Goal: Task Accomplishment & Management: Use online tool/utility

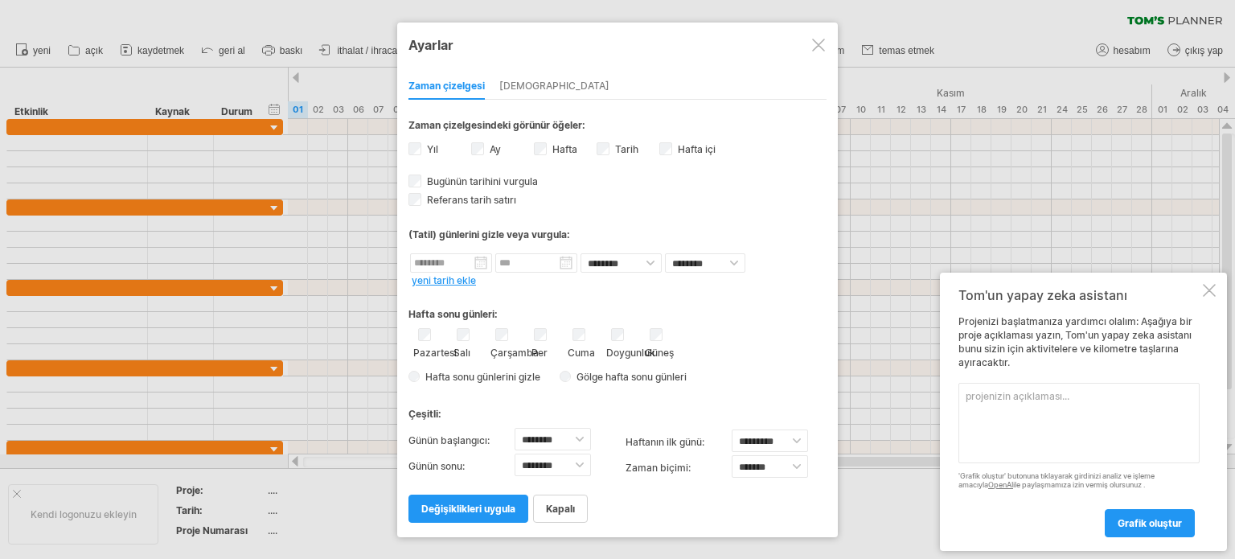
select select "*"
select select "**"
type textarea "yks çalışma planı"
click at [1159, 517] on font "grafik oluştur" at bounding box center [1150, 523] width 64 height 12
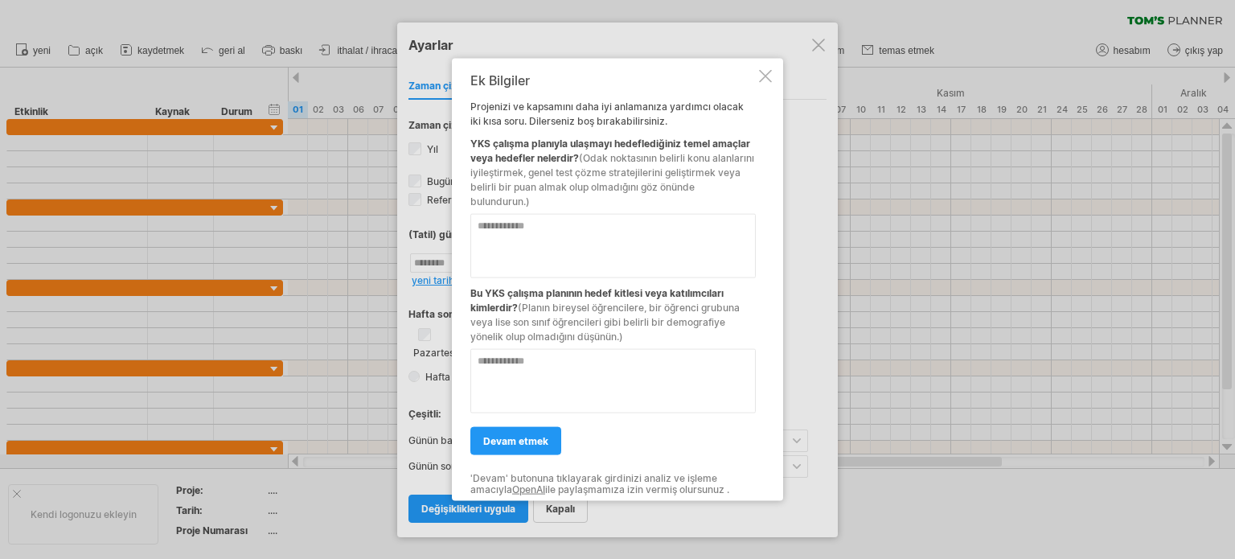
click at [473, 224] on textarea at bounding box center [612, 245] width 285 height 64
type textarea "**********"
click at [476, 357] on textarea at bounding box center [612, 380] width 285 height 64
type textarea "**********"
click at [595, 228] on textarea "**********" at bounding box center [612, 245] width 285 height 64
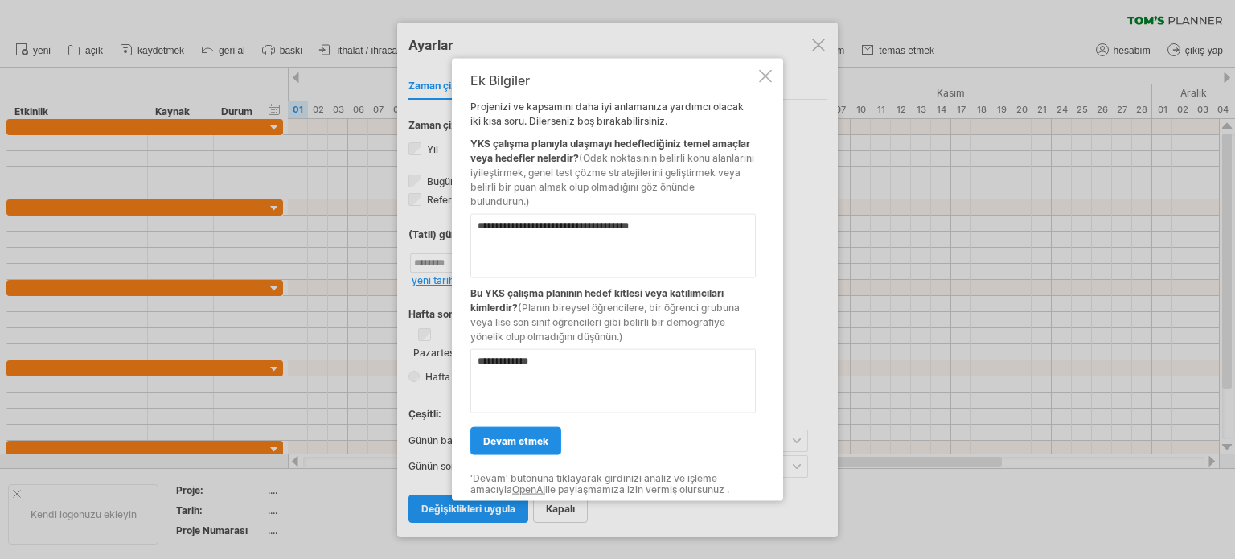
type textarea "**********"
click at [527, 430] on link "devam etmek" at bounding box center [515, 440] width 91 height 28
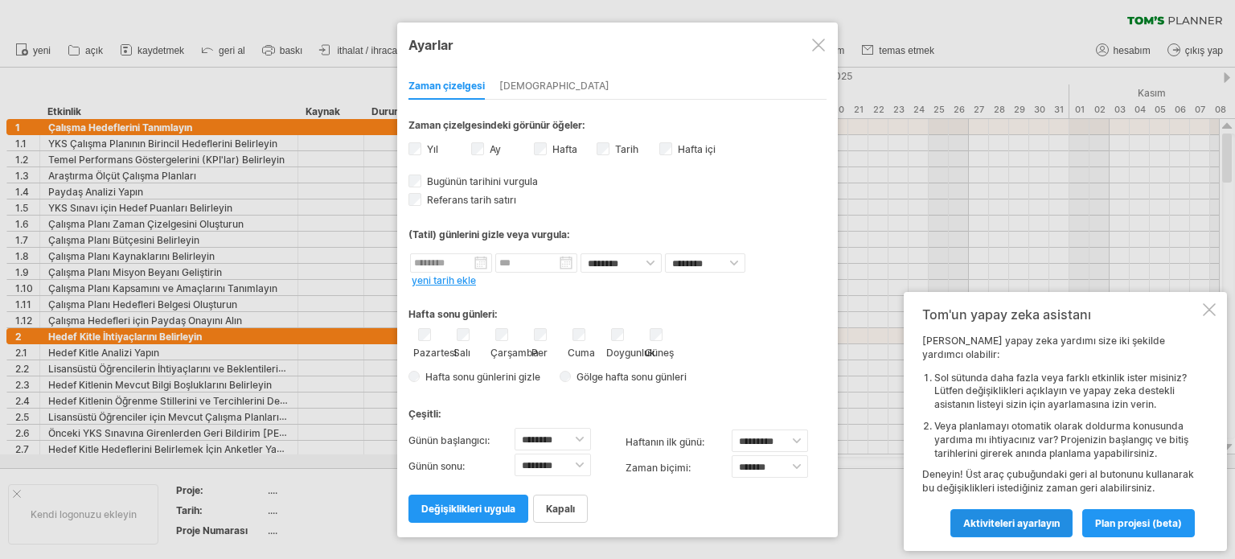
click at [1026, 515] on link "Aktiviteleri ayarlayın" at bounding box center [1011, 523] width 122 height 28
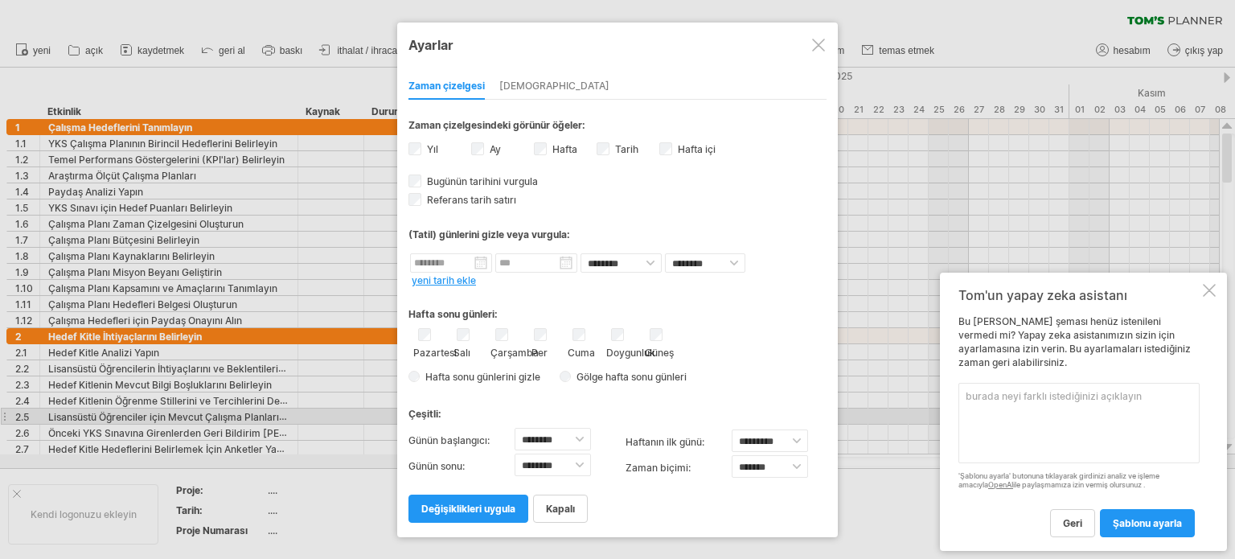
click at [1087, 418] on textarea at bounding box center [1078, 423] width 241 height 80
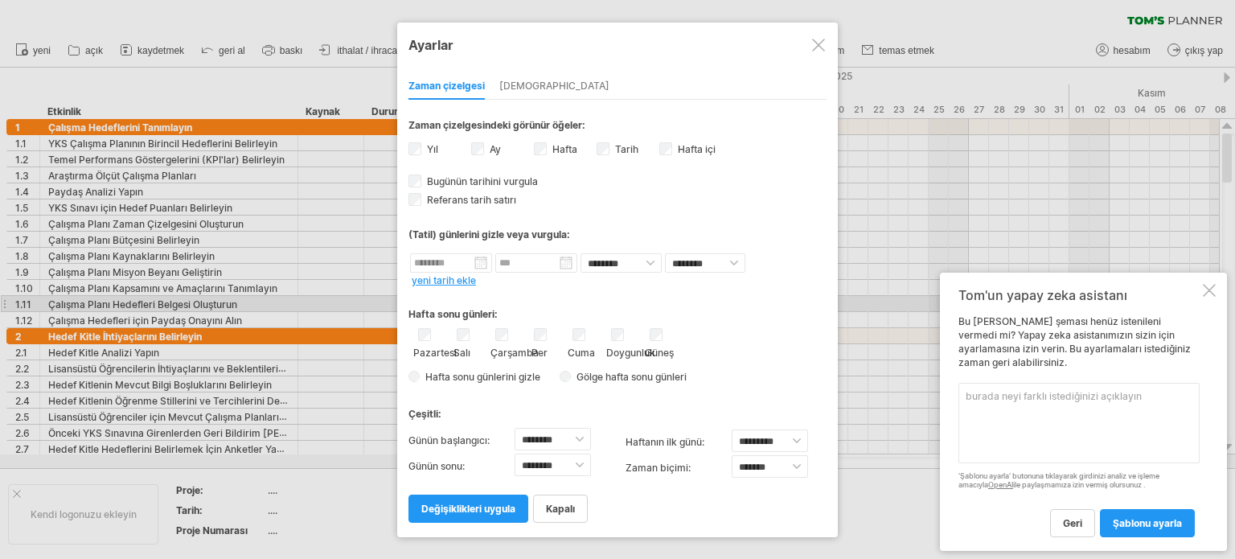
click at [1210, 297] on div at bounding box center [1209, 290] width 13 height 13
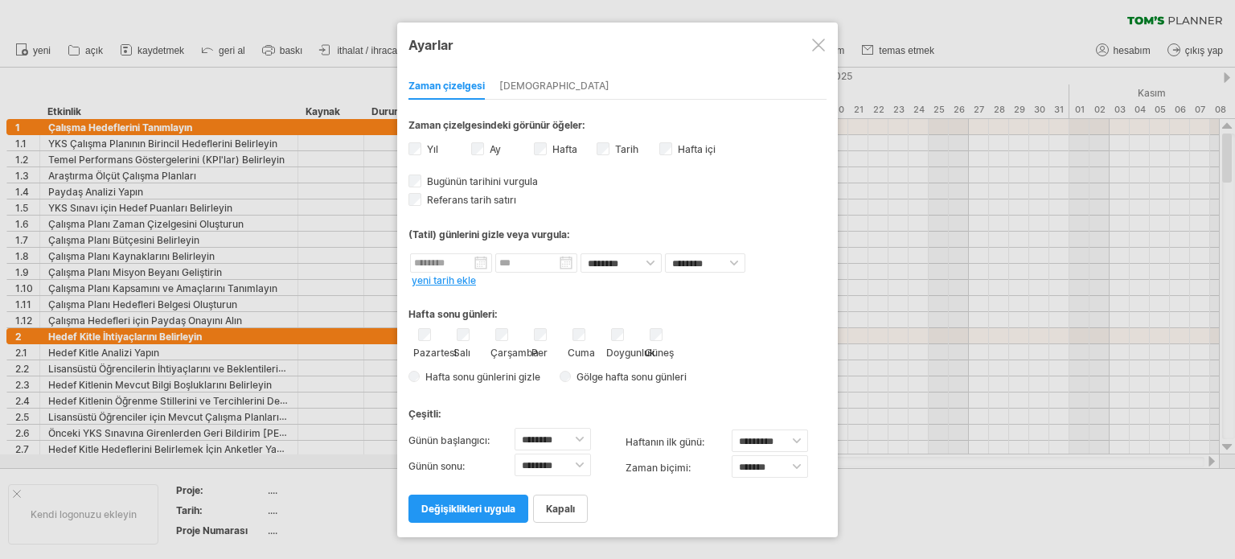
click at [817, 42] on div at bounding box center [818, 45] width 13 height 13
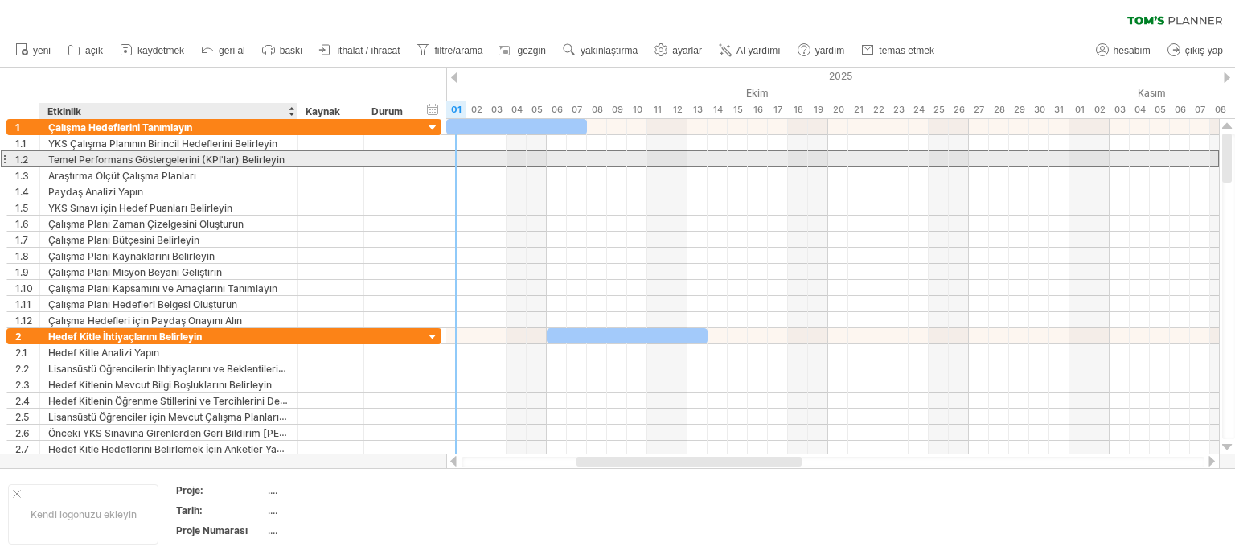
click at [218, 160] on font "Temel Performans Göstergelerini (KPI'lar) Belirleyin" at bounding box center [166, 160] width 236 height 12
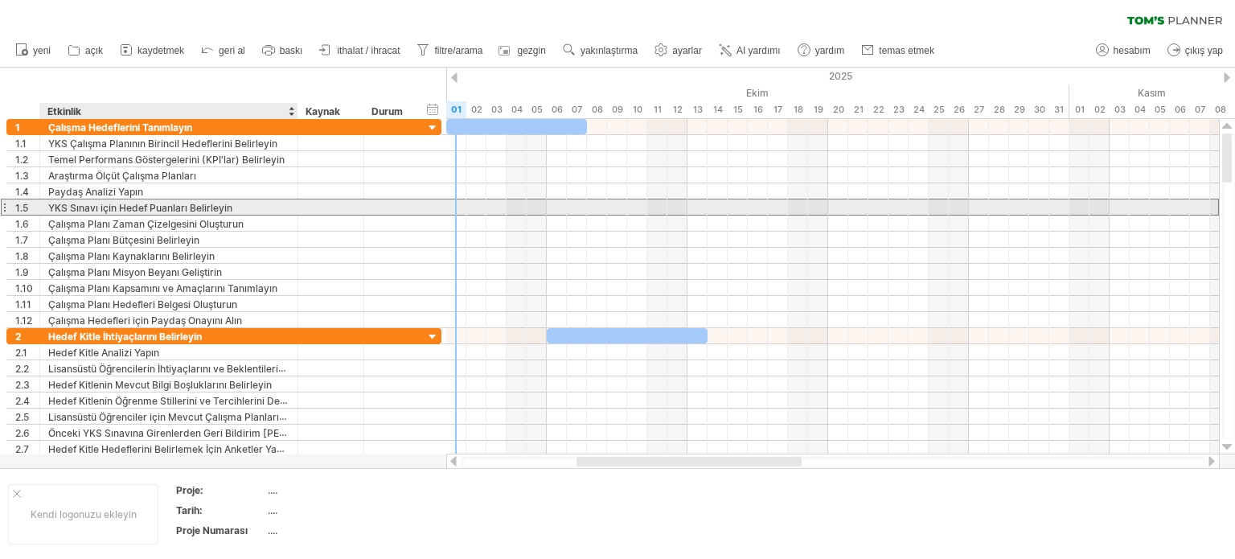
click at [212, 202] on font "YKS Sınavı için Hedef Puanları Belirleyin" at bounding box center [140, 208] width 184 height 12
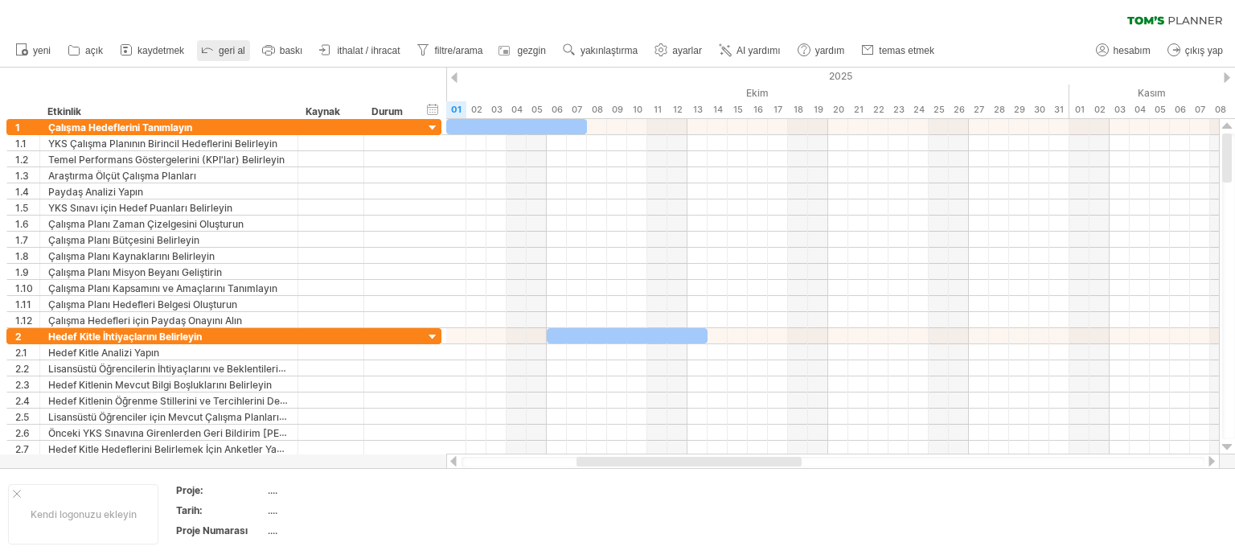
click at [235, 48] on font "geri al" at bounding box center [232, 50] width 27 height 11
click at [41, 47] on font "yeni" at bounding box center [42, 50] width 18 height 11
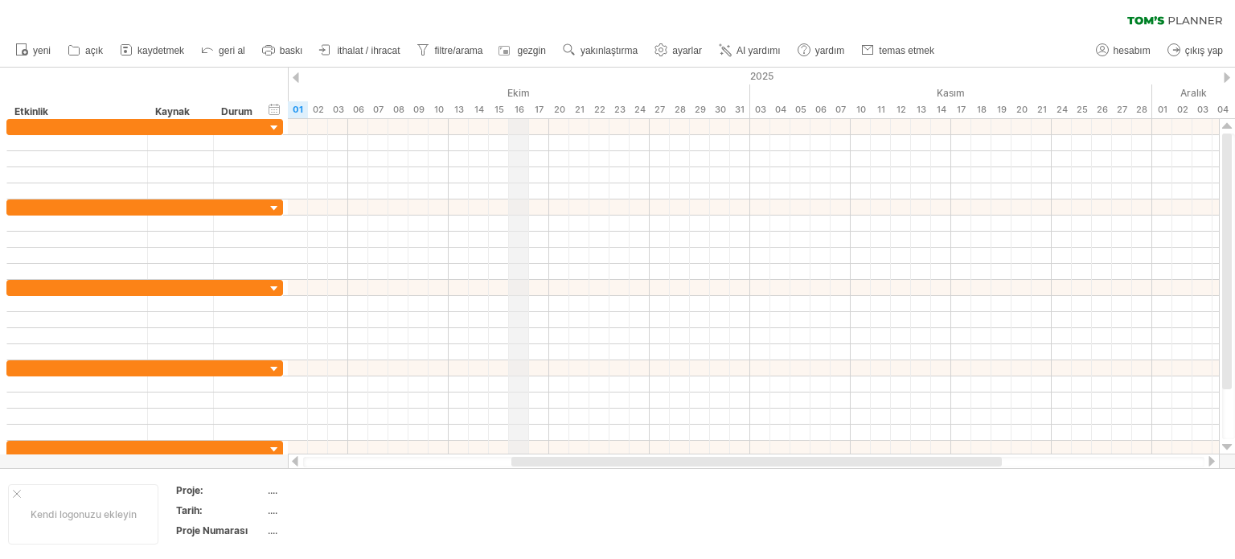
click at [521, 92] on font "Ekim" at bounding box center [518, 93] width 23 height 12
click at [426, 66] on ul "yeni açık" at bounding box center [473, 51] width 933 height 34
click at [680, 53] on font "ayarlar" at bounding box center [687, 50] width 30 height 11
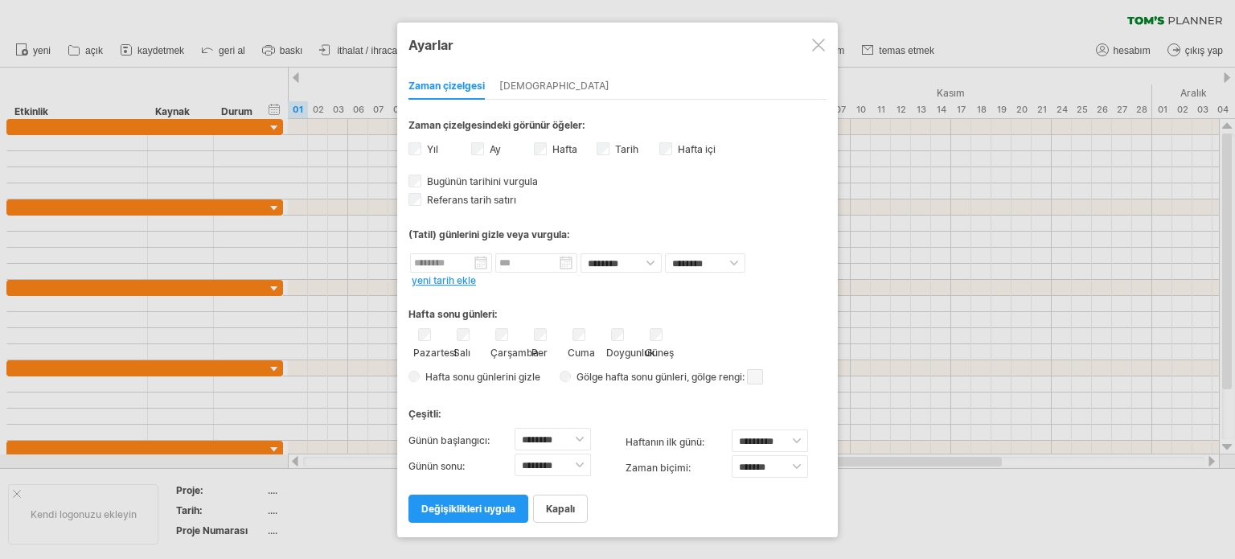
click at [762, 377] on span at bounding box center [755, 376] width 16 height 15
click at [848, 401] on span at bounding box center [843, 402] width 13 height 13
click at [759, 383] on span at bounding box center [755, 376] width 16 height 15
click at [860, 411] on span at bounding box center [865, 408] width 13 height 13
click at [492, 517] on link "değişiklikleri uygula" at bounding box center [468, 508] width 120 height 28
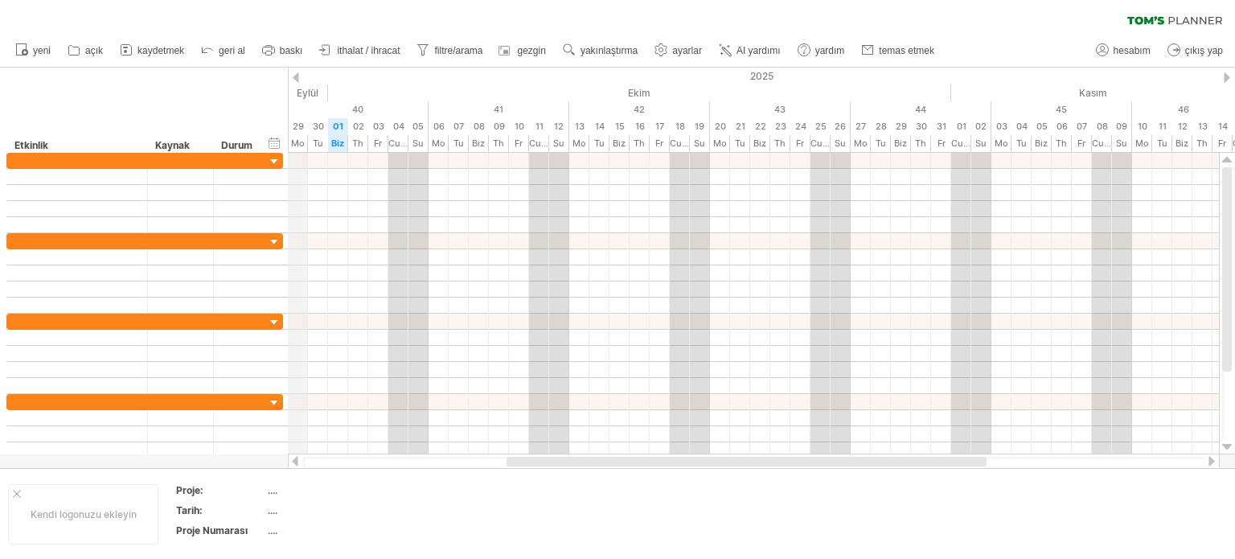
click at [299, 150] on div "Mo" at bounding box center [298, 143] width 20 height 17
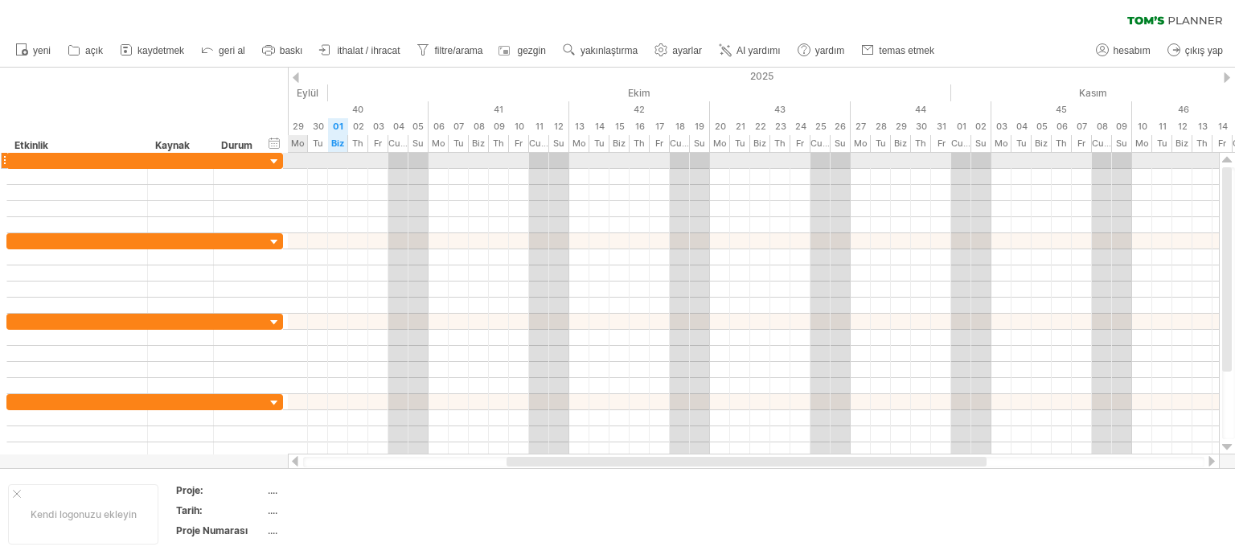
click at [299, 156] on div at bounding box center [753, 161] width 931 height 16
click at [195, 160] on div at bounding box center [180, 160] width 49 height 15
click at [20, 162] on div at bounding box center [77, 160] width 124 height 15
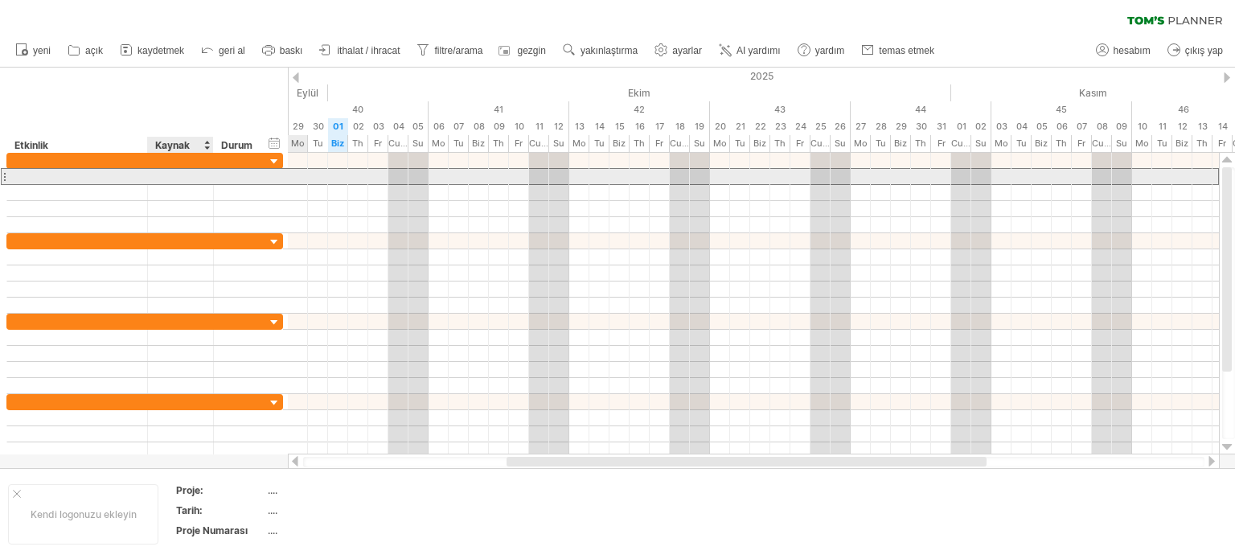
click at [195, 178] on div at bounding box center [180, 176] width 49 height 15
click at [195, 178] on input "text" at bounding box center [180, 176] width 49 height 15
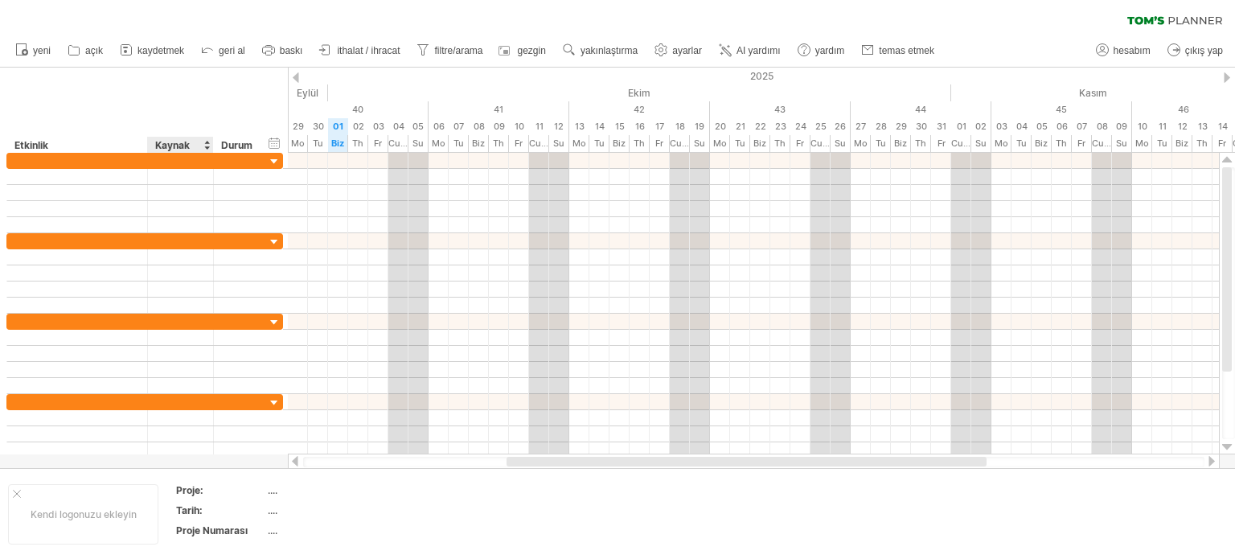
click at [197, 112] on div "hide start/end/duration başlangıç/bitiş/süreyi göster ******** Etkinlik *******…" at bounding box center [144, 110] width 288 height 85
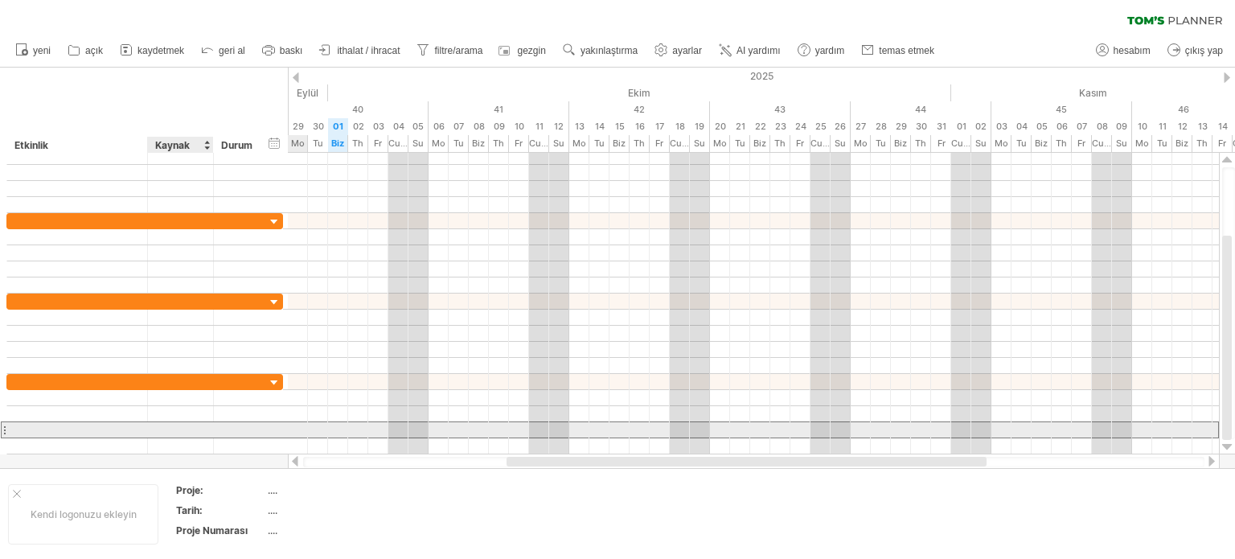
click at [183, 429] on div at bounding box center [180, 429] width 49 height 15
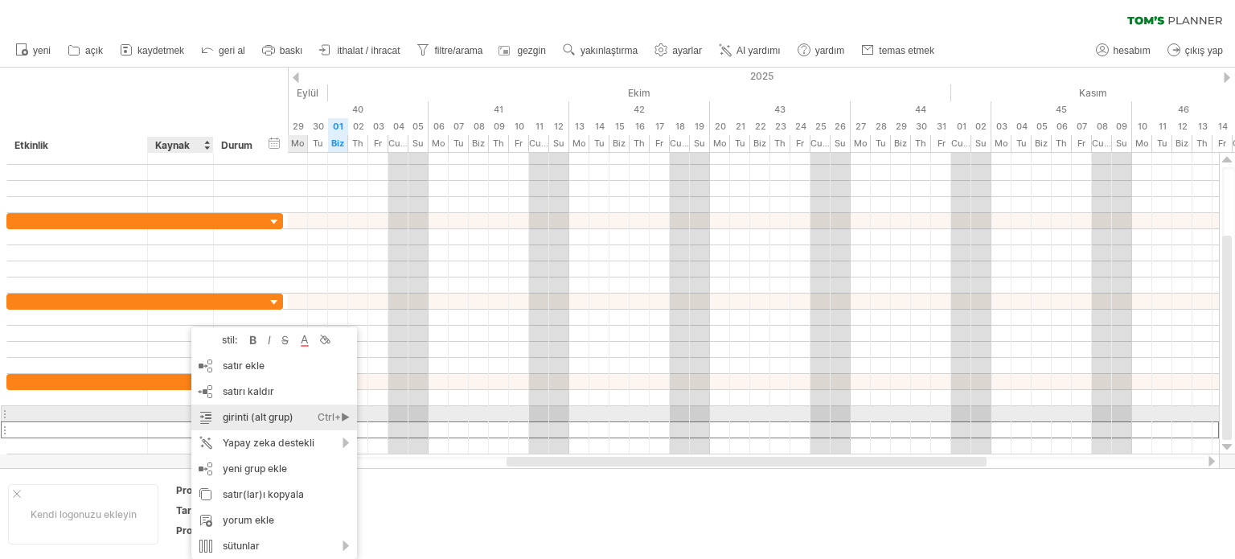
click at [273, 416] on font "girinti (alt grup)" at bounding box center [258, 417] width 71 height 12
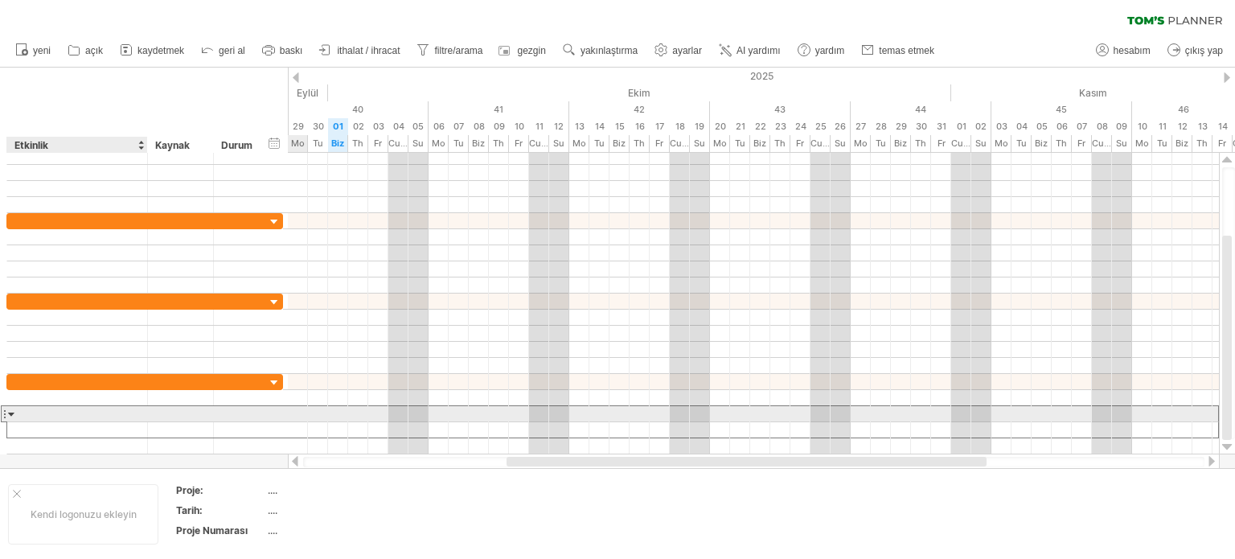
click at [136, 414] on div at bounding box center [77, 413] width 124 height 15
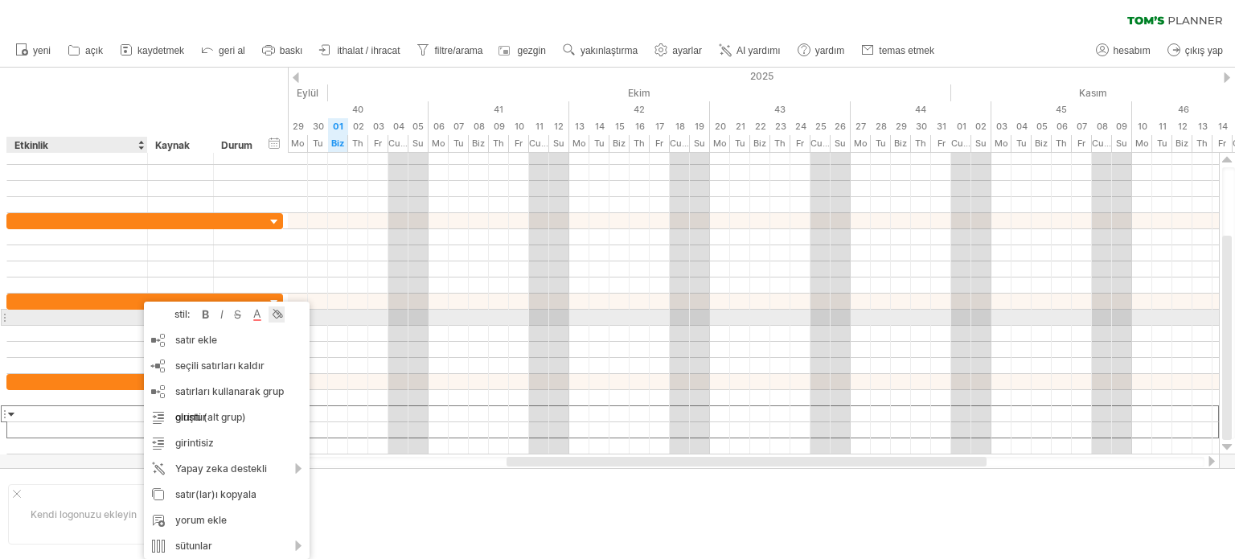
drag, startPoint x: 162, startPoint y: 309, endPoint x: 280, endPoint y: 318, distance: 118.6
click at [280, 318] on div "stil: gözü pek italik üstü çizili [PERSON_NAME] arka plan rengi" at bounding box center [227, 314] width 166 height 26
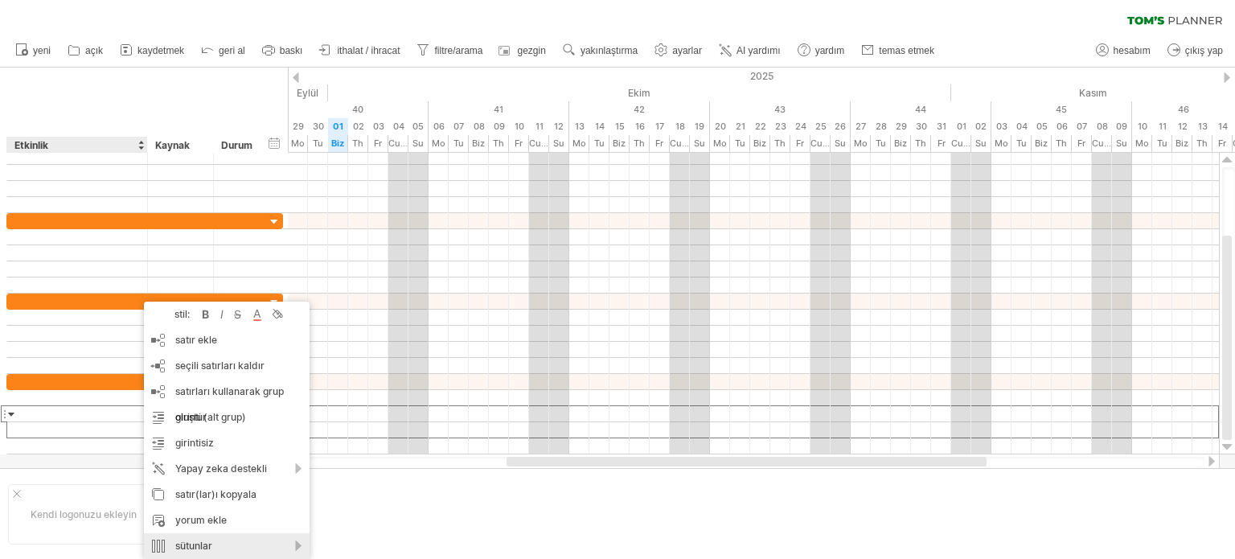
click at [208, 539] on div "sütunlar" at bounding box center [227, 546] width 166 height 26
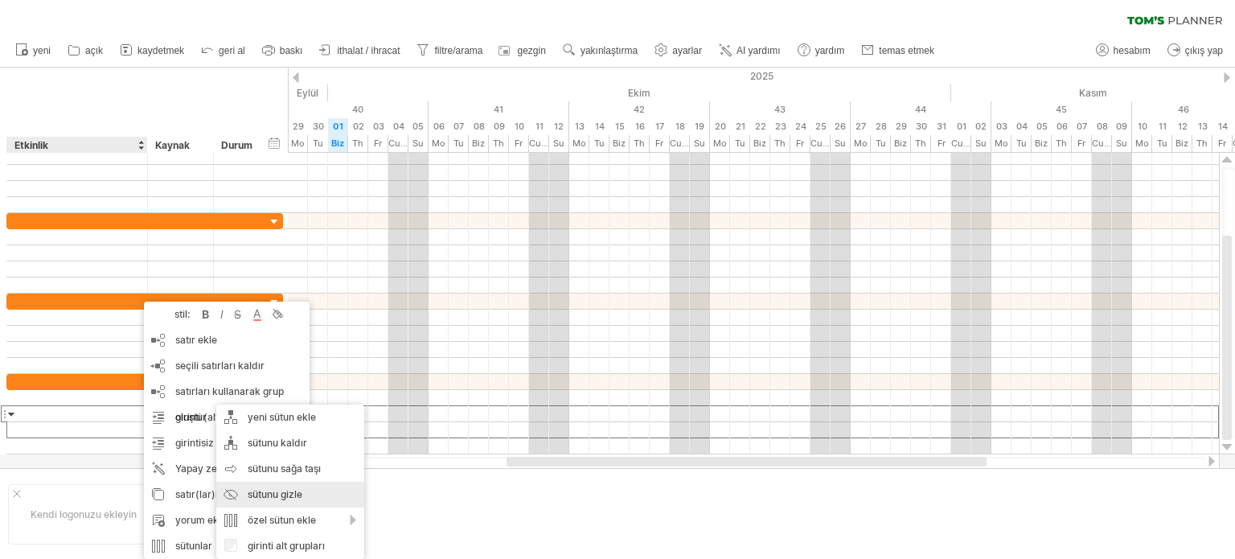
click at [269, 490] on font "sütunu gizle" at bounding box center [275, 494] width 55 height 12
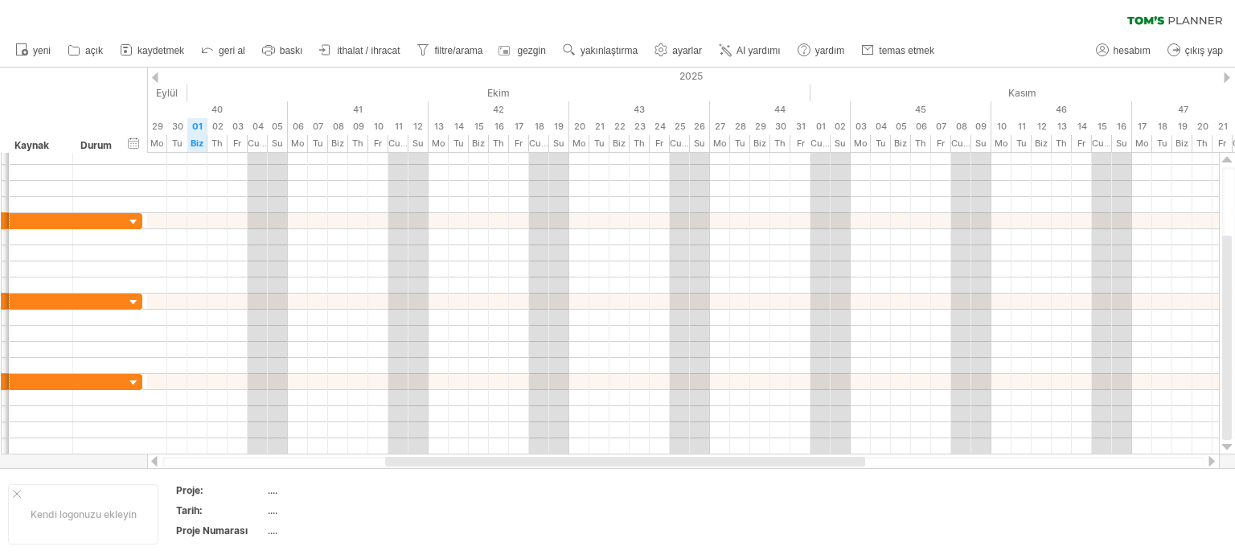
click at [152, 79] on div at bounding box center [155, 77] width 6 height 10
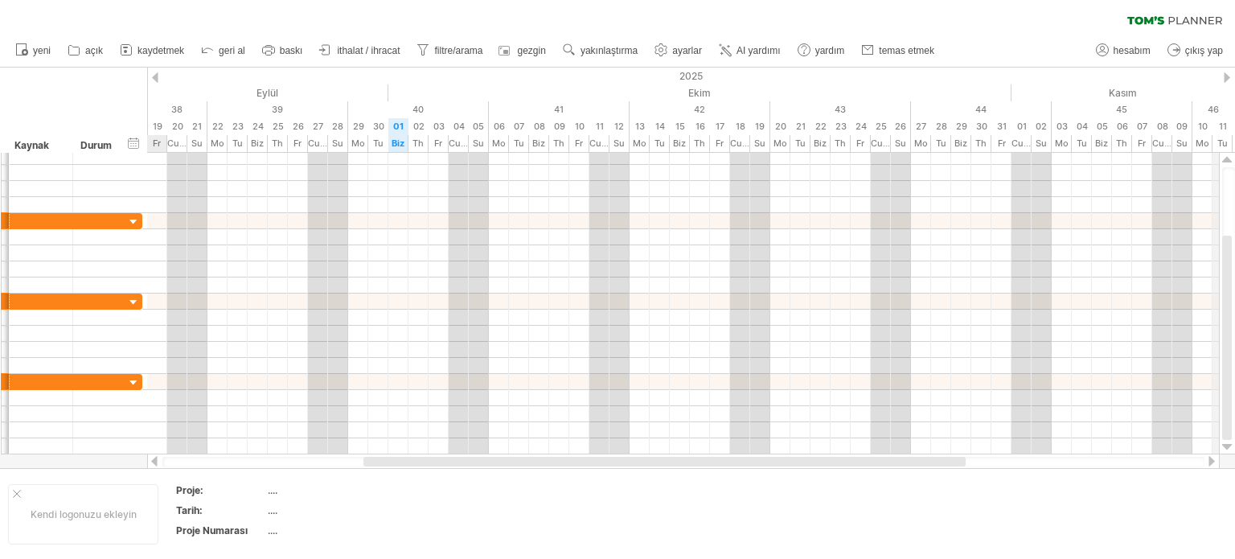
click at [1218, 74] on div "2025" at bounding box center [569, 76] width 3337 height 17
click at [1226, 79] on div at bounding box center [1227, 77] width 6 height 10
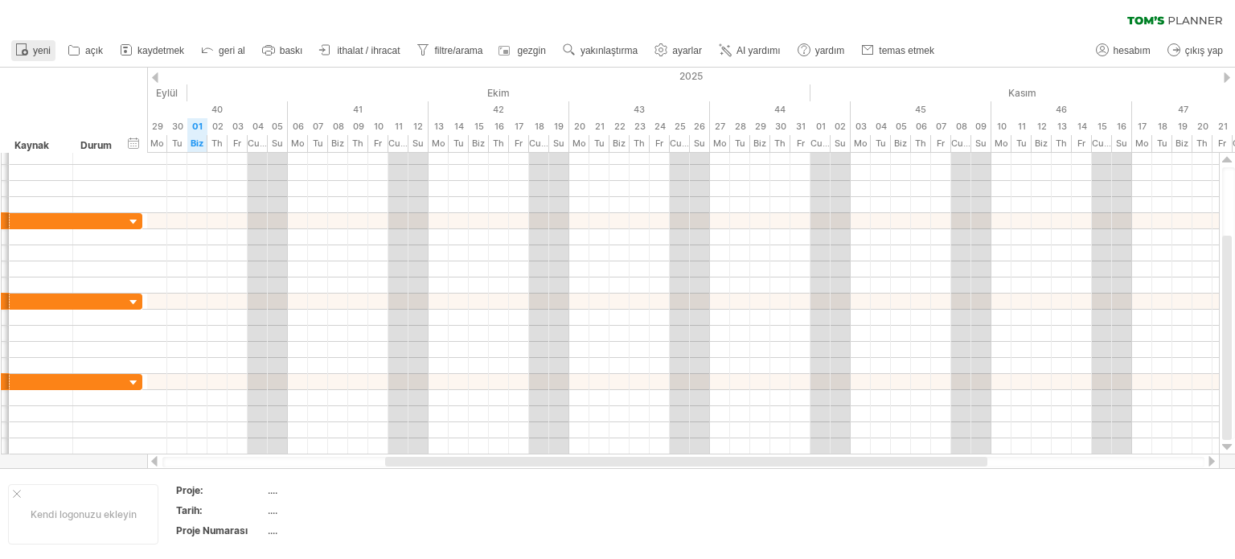
click at [36, 44] on link "yeni" at bounding box center [33, 50] width 44 height 21
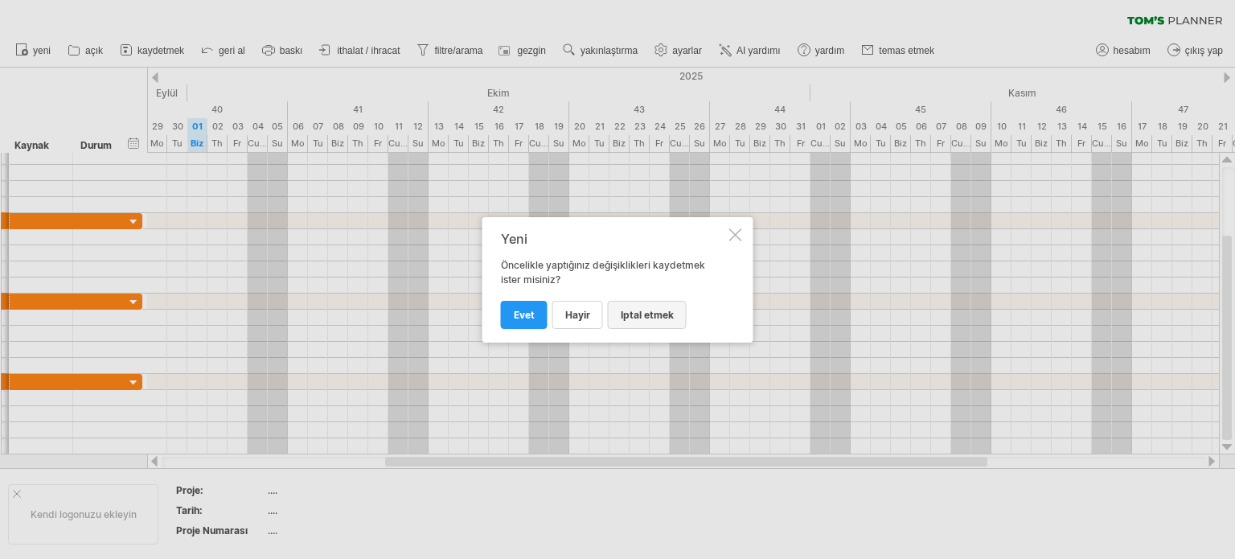
click at [630, 317] on font "iptal etmek" at bounding box center [647, 315] width 53 height 12
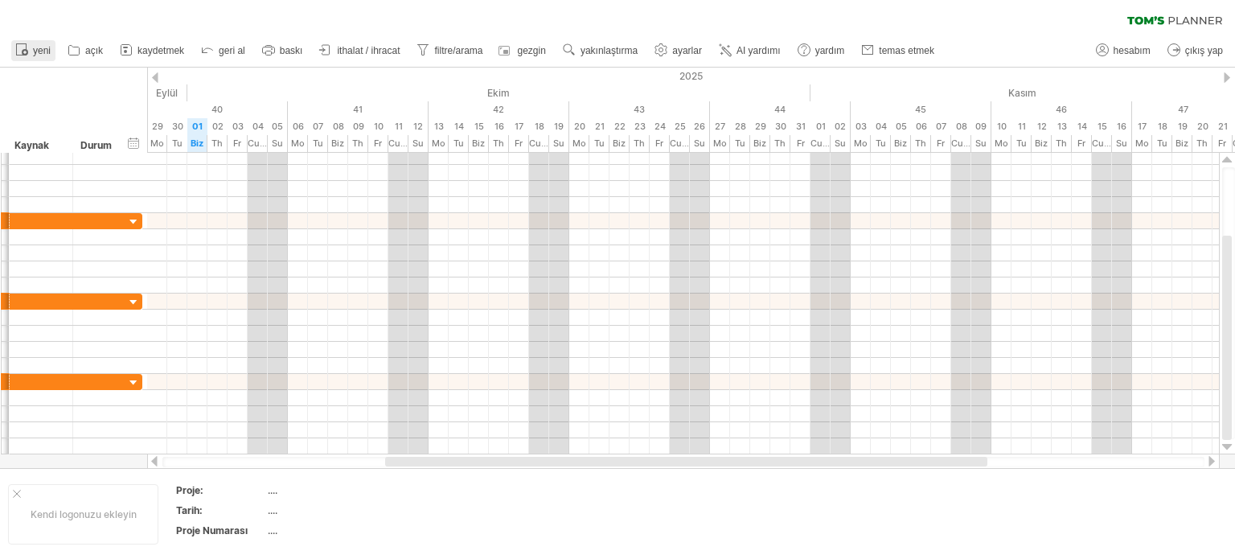
click at [34, 49] on font "yeni" at bounding box center [42, 50] width 18 height 11
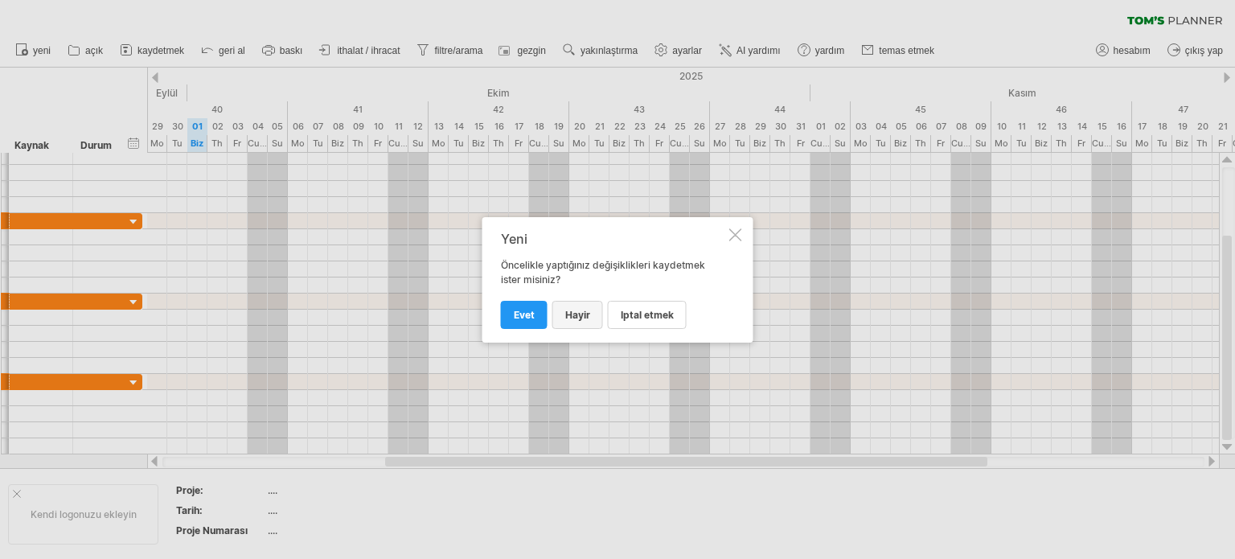
click at [573, 316] on font "HAYIR" at bounding box center [577, 315] width 25 height 12
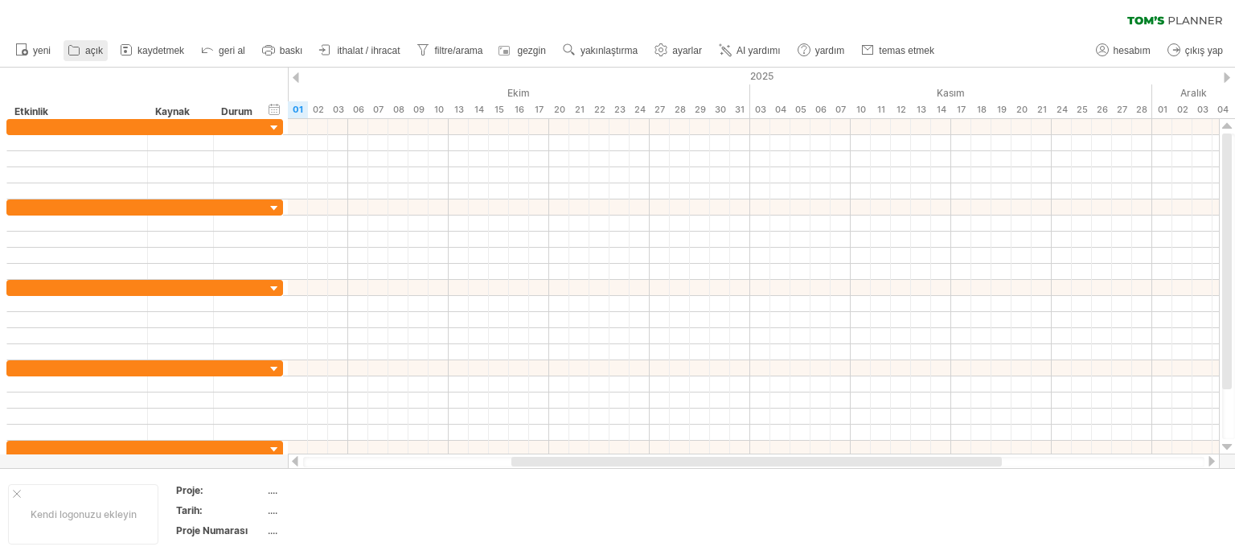
click at [87, 43] on link "açık" at bounding box center [86, 50] width 44 height 21
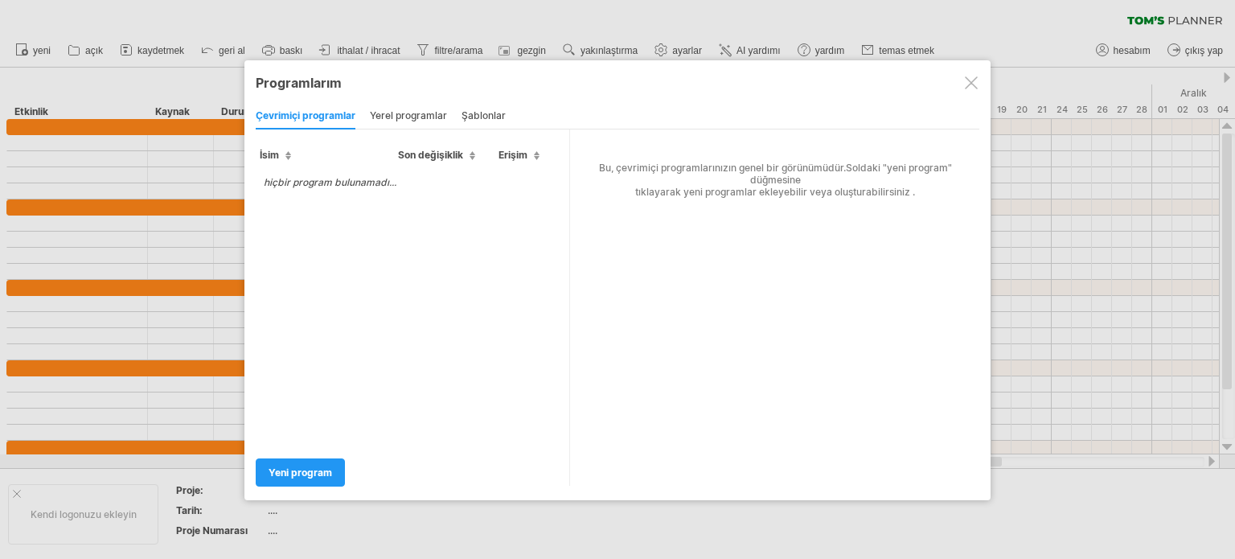
click at [975, 83] on div at bounding box center [971, 82] width 13 height 13
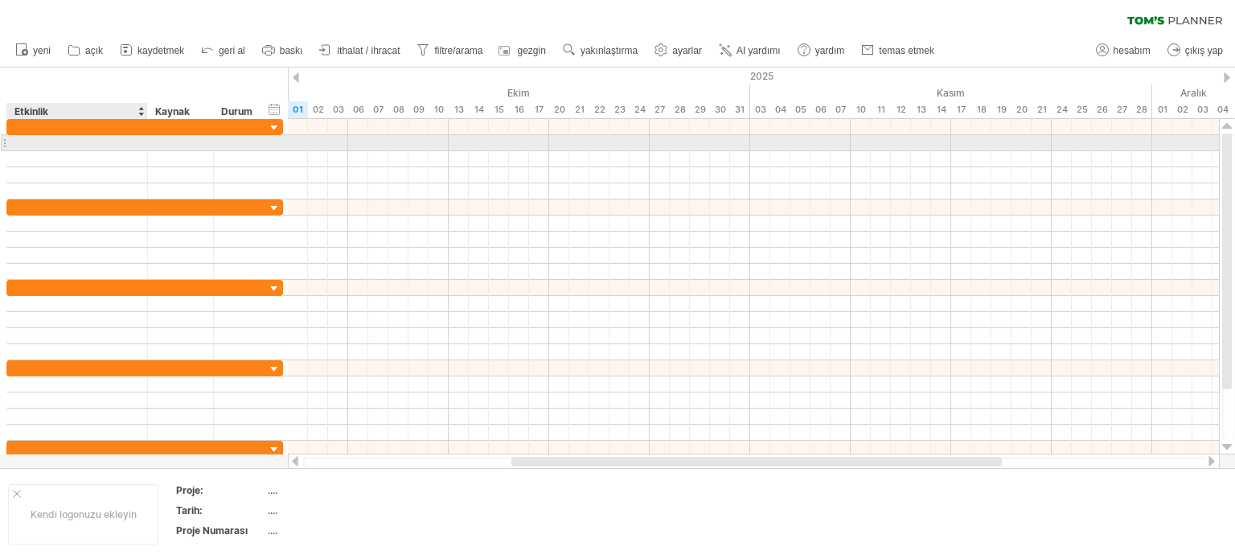
click at [88, 140] on div at bounding box center [77, 142] width 124 height 15
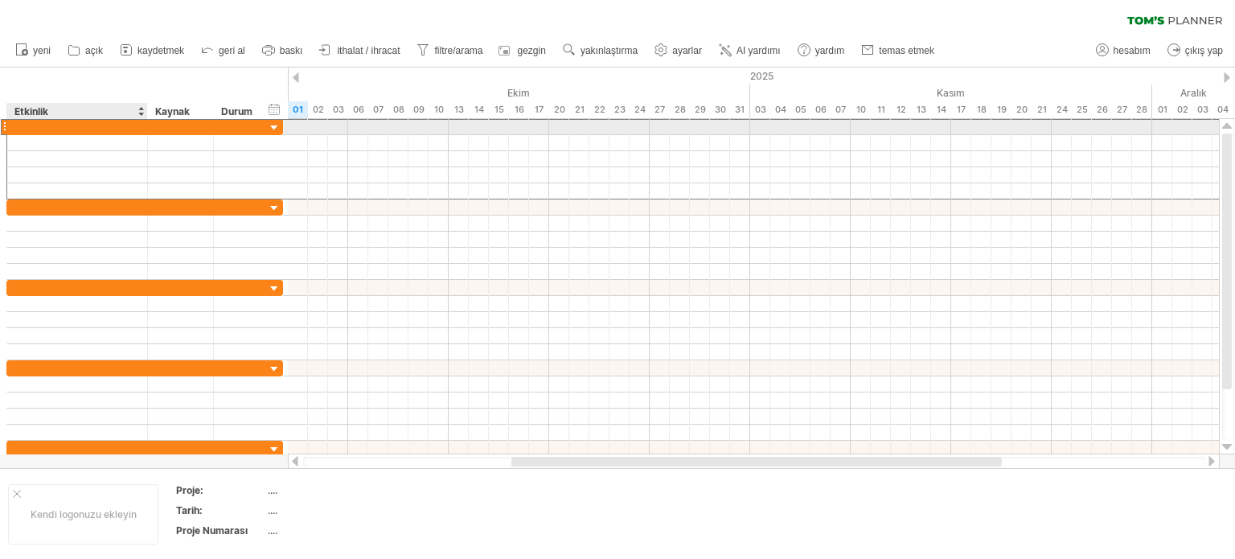
click at [92, 126] on div at bounding box center [77, 126] width 124 height 15
type input "*"
type input "*********"
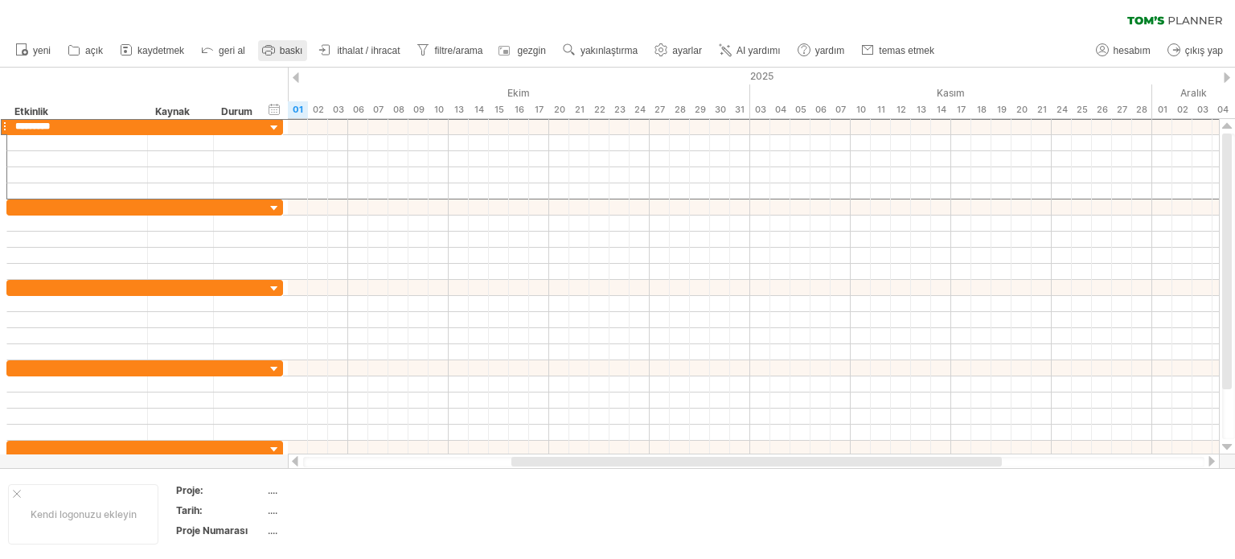
click at [288, 54] on font "baskı" at bounding box center [291, 50] width 23 height 11
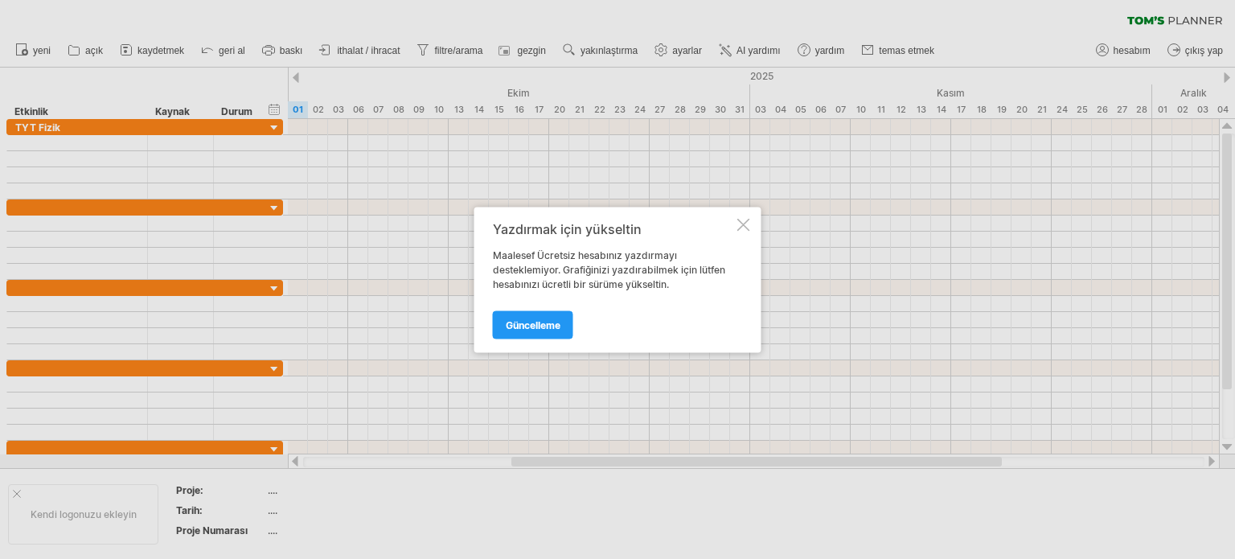
click at [737, 219] on div at bounding box center [743, 224] width 13 height 13
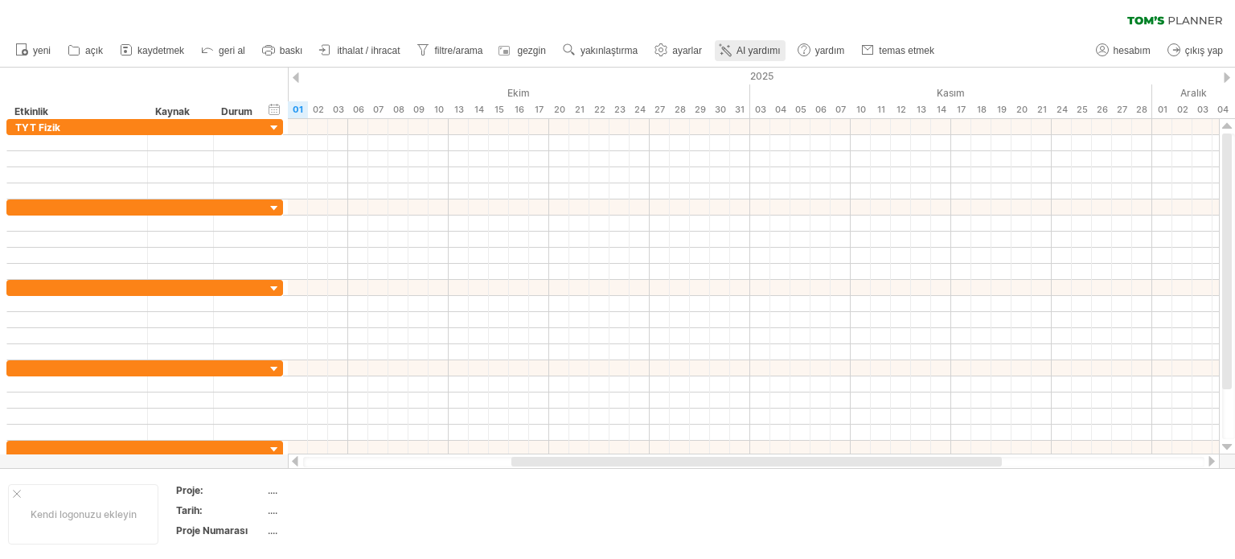
click at [740, 57] on link "AI yardımı" at bounding box center [750, 50] width 71 height 21
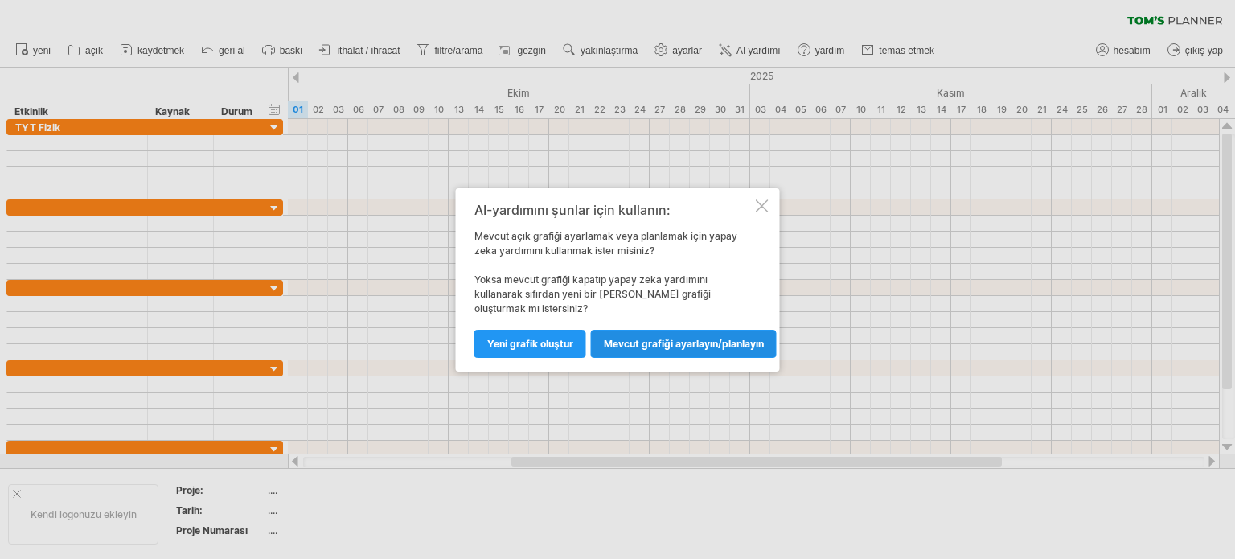
click at [699, 336] on link "Mevcut grafiği ayarlayın/planlayın" at bounding box center [684, 344] width 186 height 28
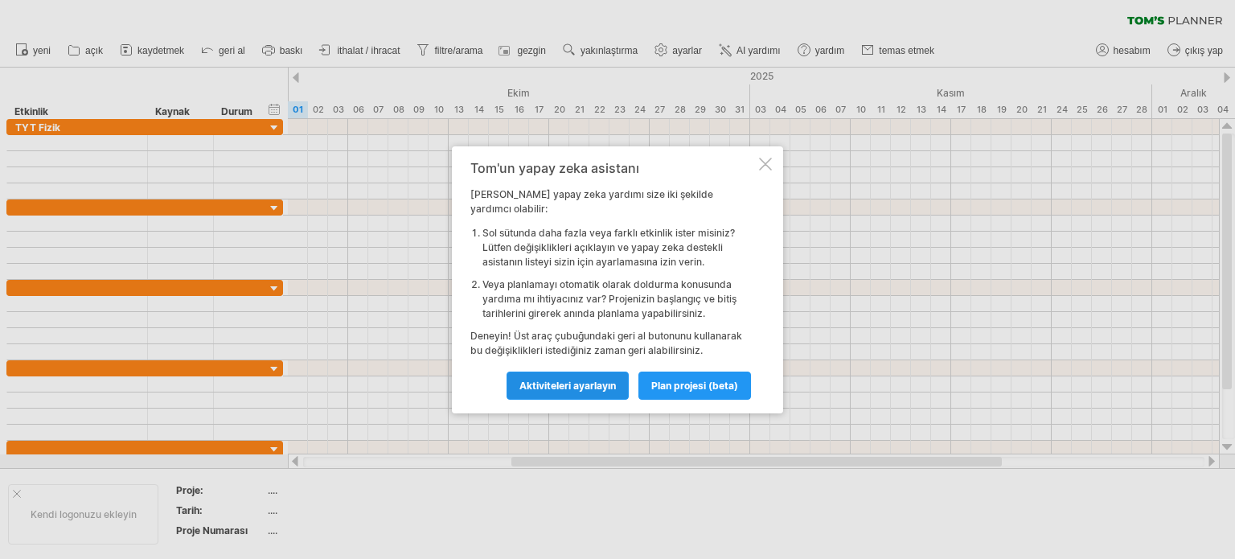
click at [606, 388] on link "Aktiviteleri ayarlayın" at bounding box center [568, 385] width 122 height 28
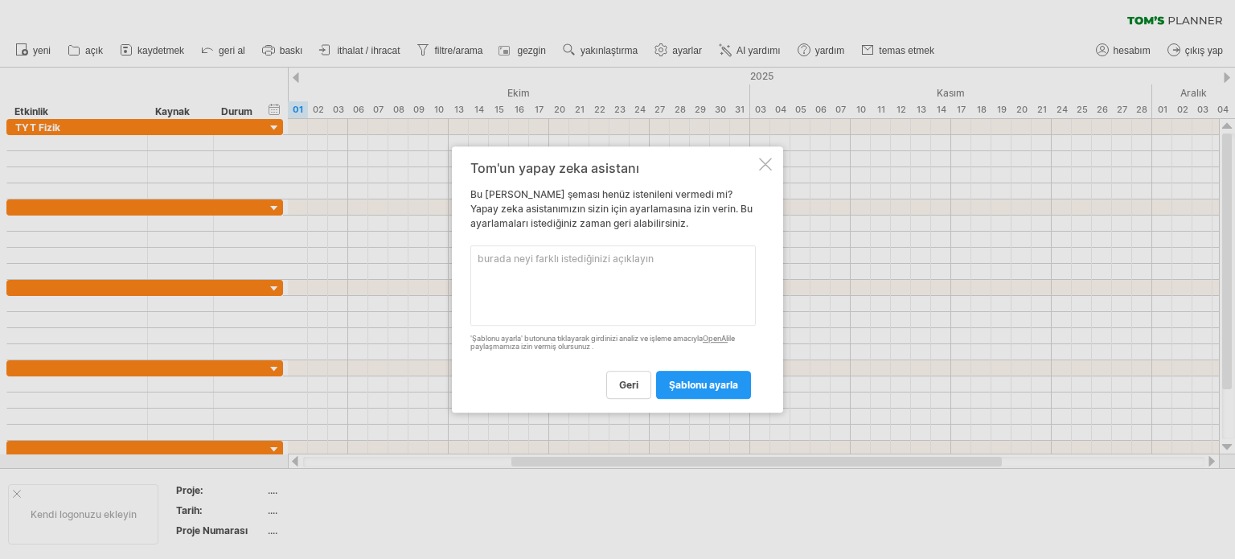
click at [606, 388] on link "geri" at bounding box center [628, 385] width 45 height 28
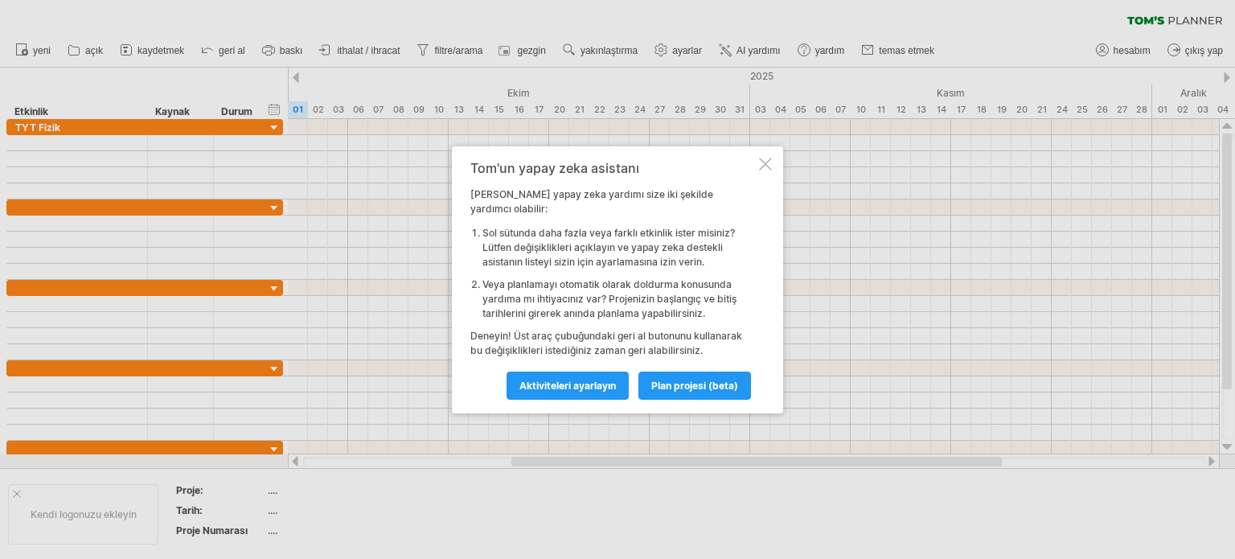
click at [767, 166] on div at bounding box center [765, 164] width 13 height 13
